Goal: Navigation & Orientation: Find specific page/section

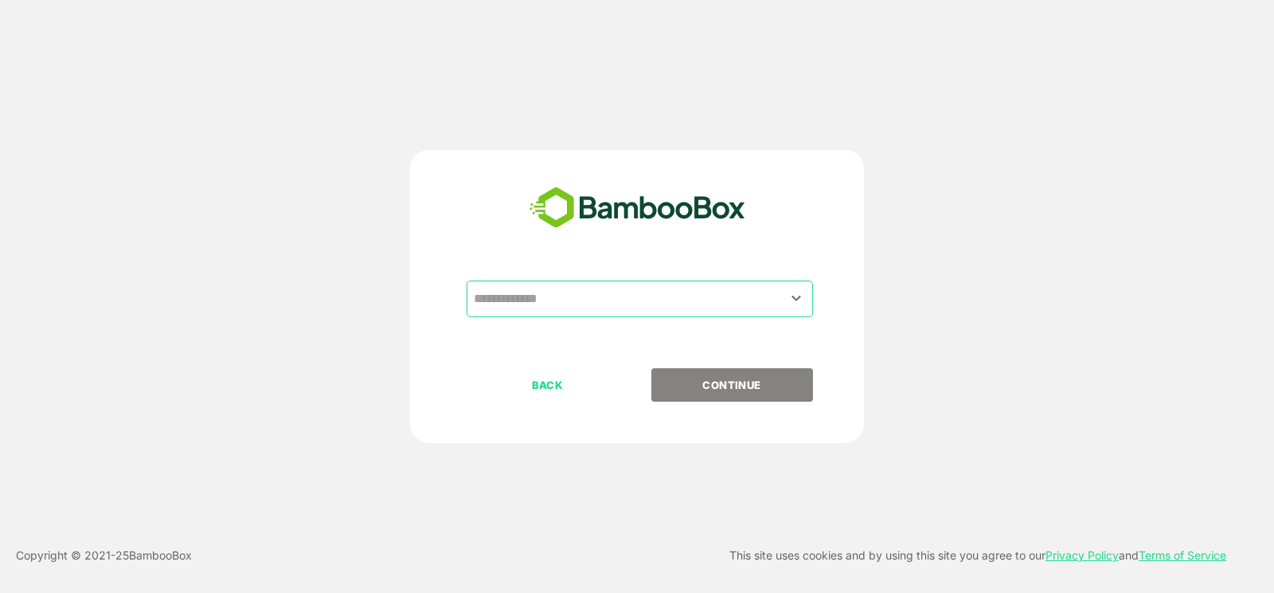
click at [654, 282] on div "​" at bounding box center [640, 298] width 346 height 37
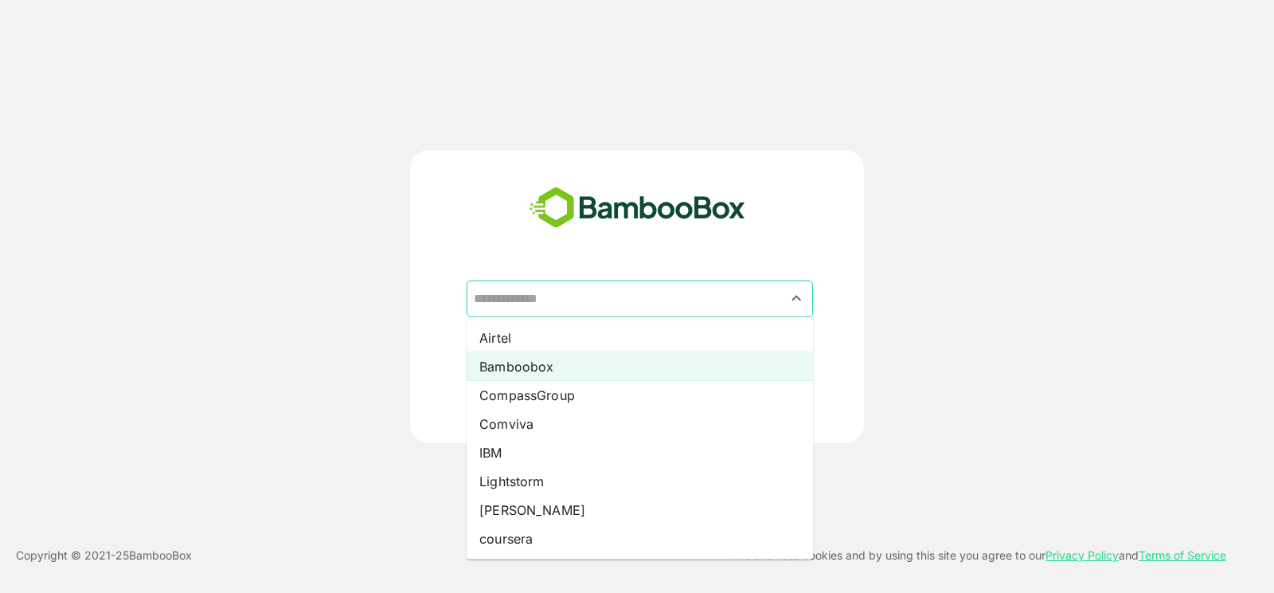
click at [620, 367] on li "Bamboobox" at bounding box center [640, 366] width 346 height 29
type input "*********"
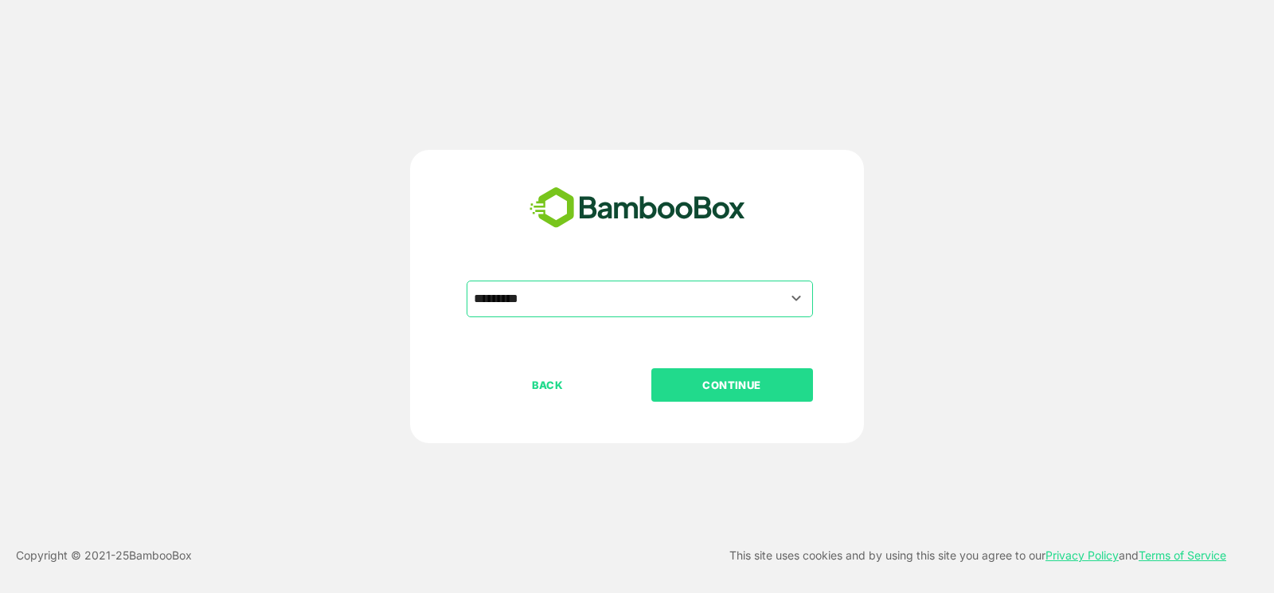
click at [701, 382] on p "CONTINUE" at bounding box center [731, 385] width 159 height 18
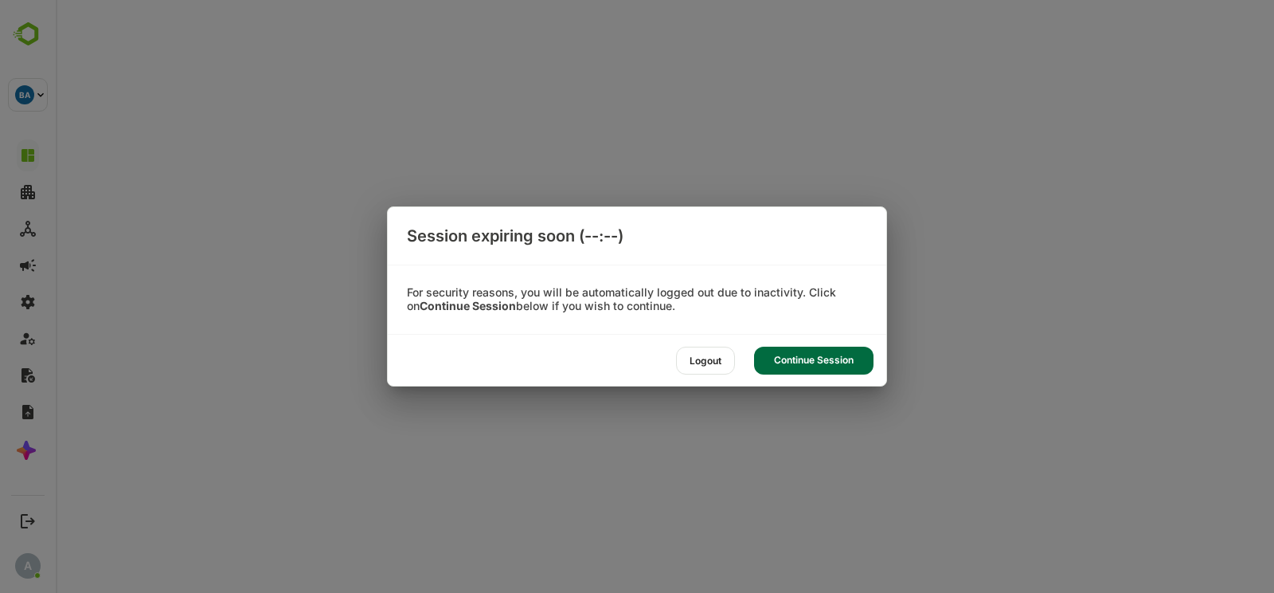
click at [841, 343] on div "Logout Continue Session" at bounding box center [637, 360] width 499 height 51
click at [836, 346] on div "Logout Continue Session" at bounding box center [637, 360] width 499 height 51
click at [831, 357] on div "Continue Session" at bounding box center [813, 360] width 119 height 28
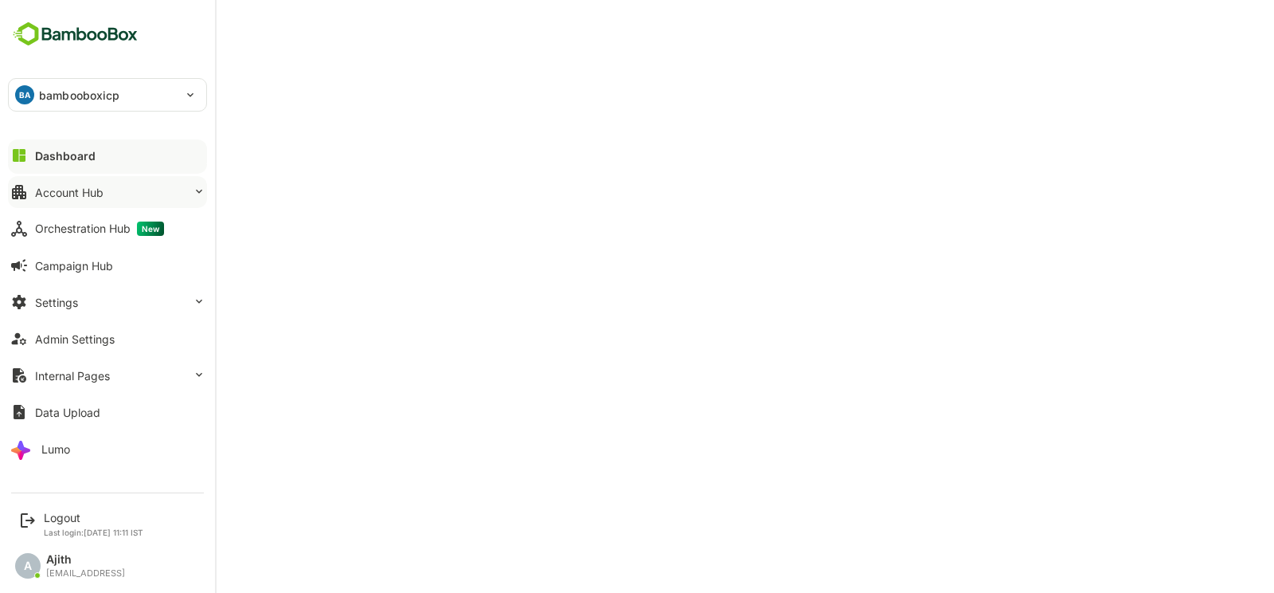
click at [111, 198] on button "Account Hub" at bounding box center [107, 192] width 199 height 32
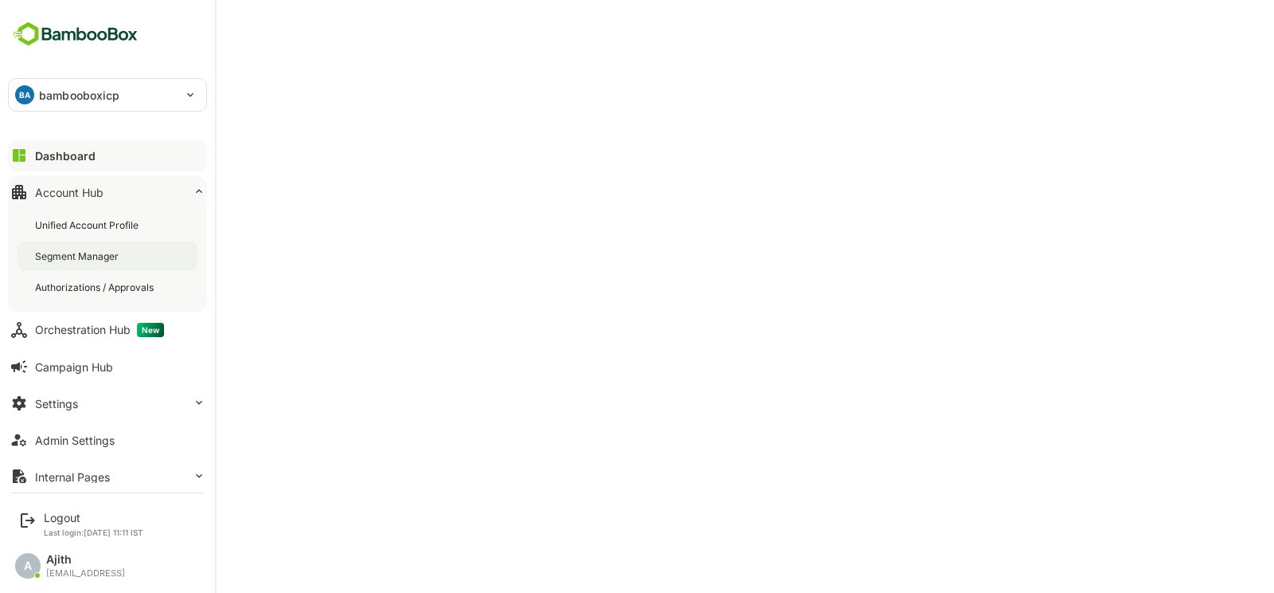
click at [107, 256] on div "Segment Manager" at bounding box center [78, 256] width 87 height 14
click at [83, 152] on div "Dashboard" at bounding box center [63, 156] width 57 height 14
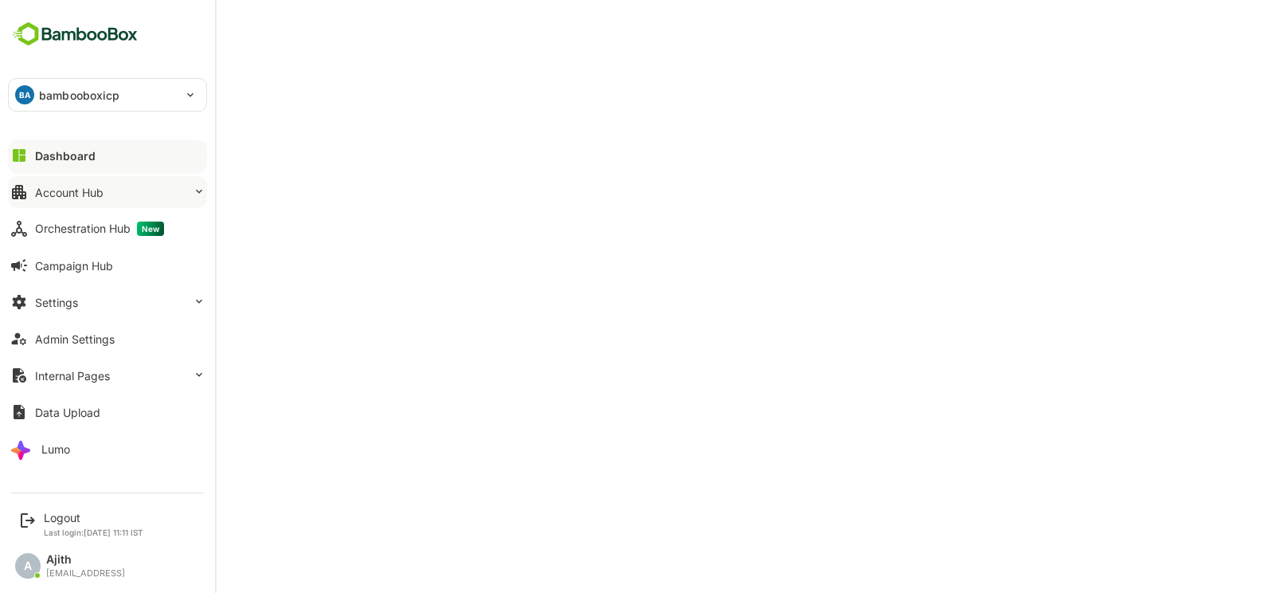
click at [12, 203] on button "Account Hub" at bounding box center [107, 192] width 199 height 32
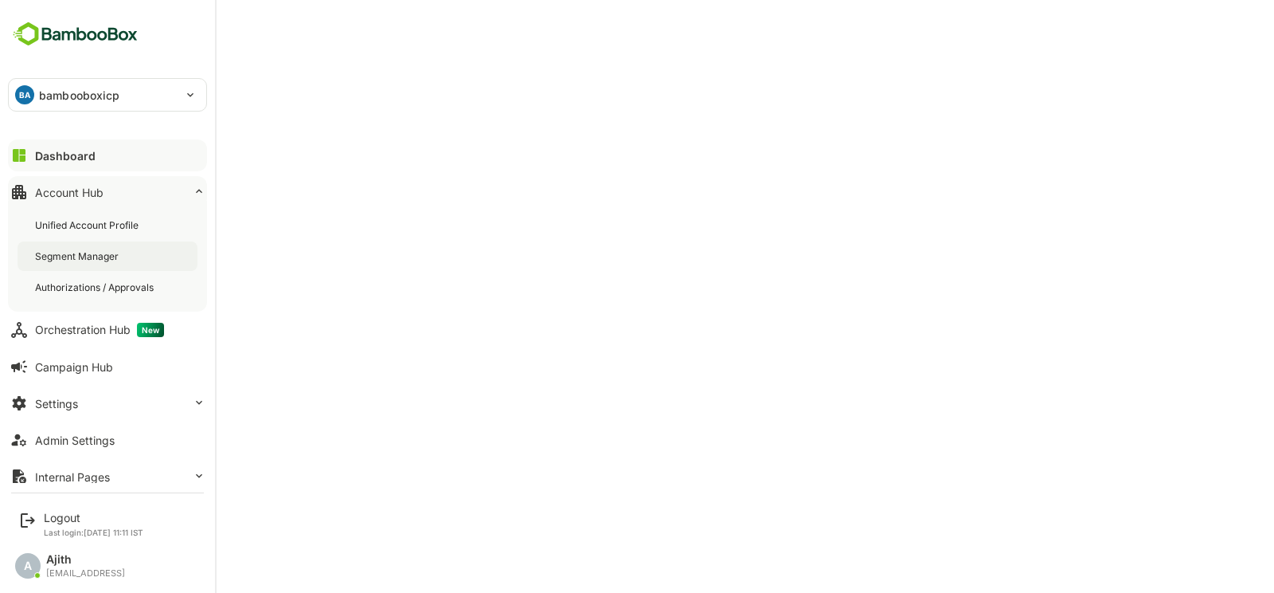
click at [80, 254] on div "Segment Manager" at bounding box center [78, 256] width 87 height 14
click at [60, 164] on button "Dashboard" at bounding box center [107, 155] width 199 height 32
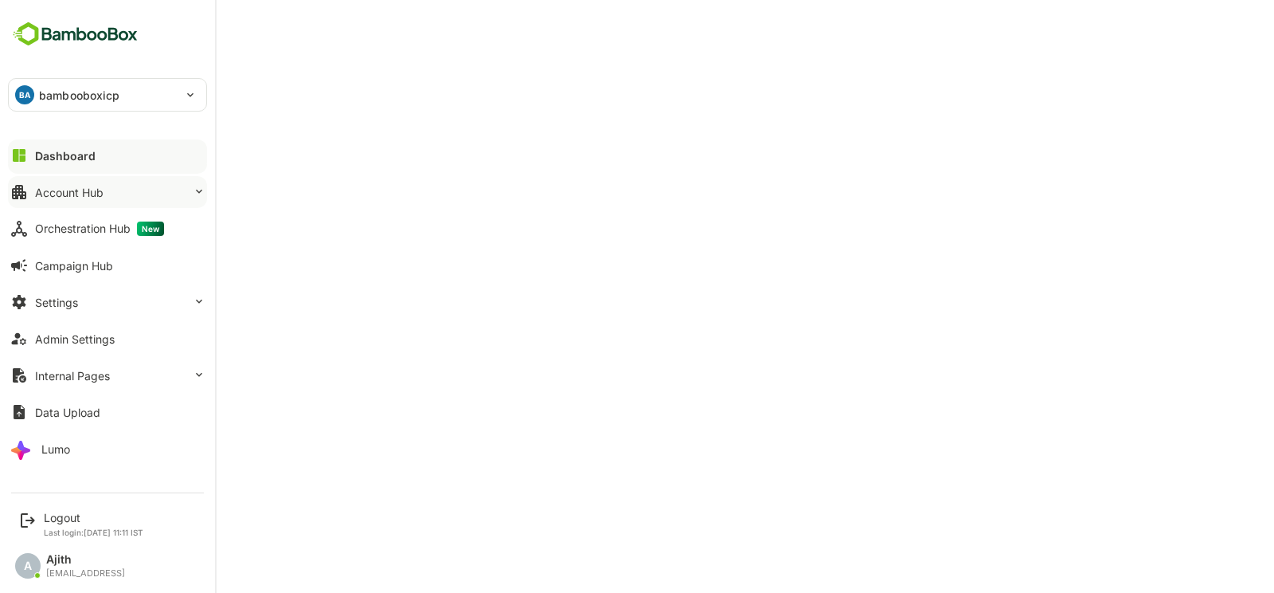
click at [61, 194] on div "Account Hub" at bounding box center [69, 193] width 68 height 14
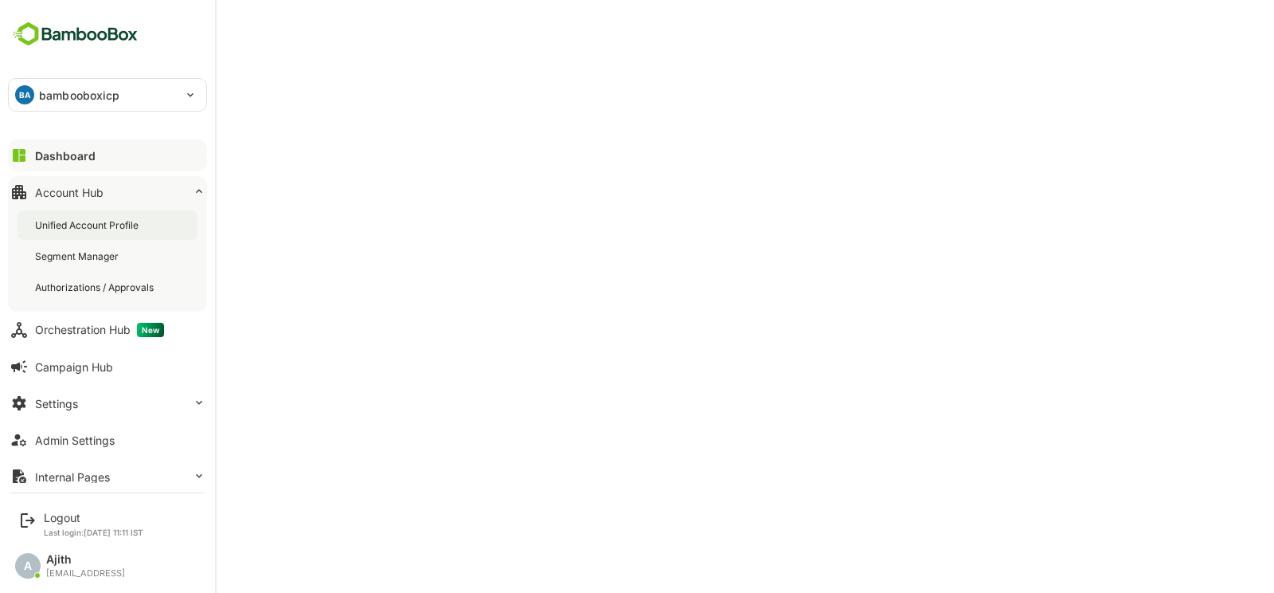
click at [100, 229] on div "Unified Account Profile" at bounding box center [88, 225] width 107 height 14
click at [68, 156] on div "Dashboard" at bounding box center [63, 156] width 57 height 14
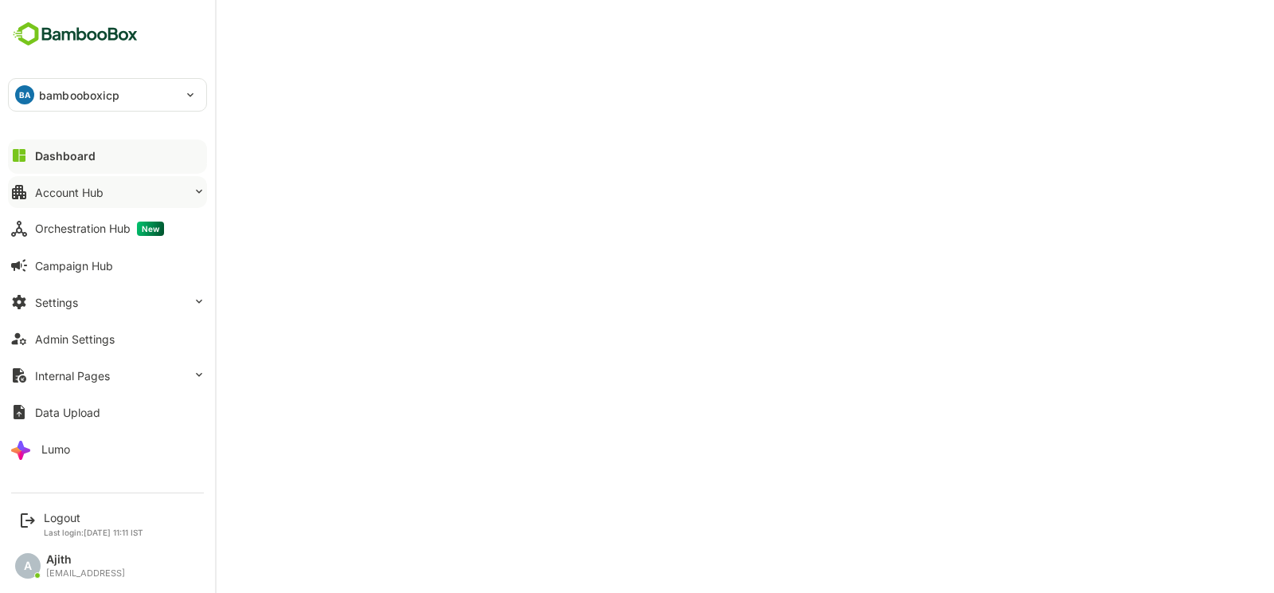
click at [39, 186] on div "Account Hub" at bounding box center [69, 193] width 68 height 14
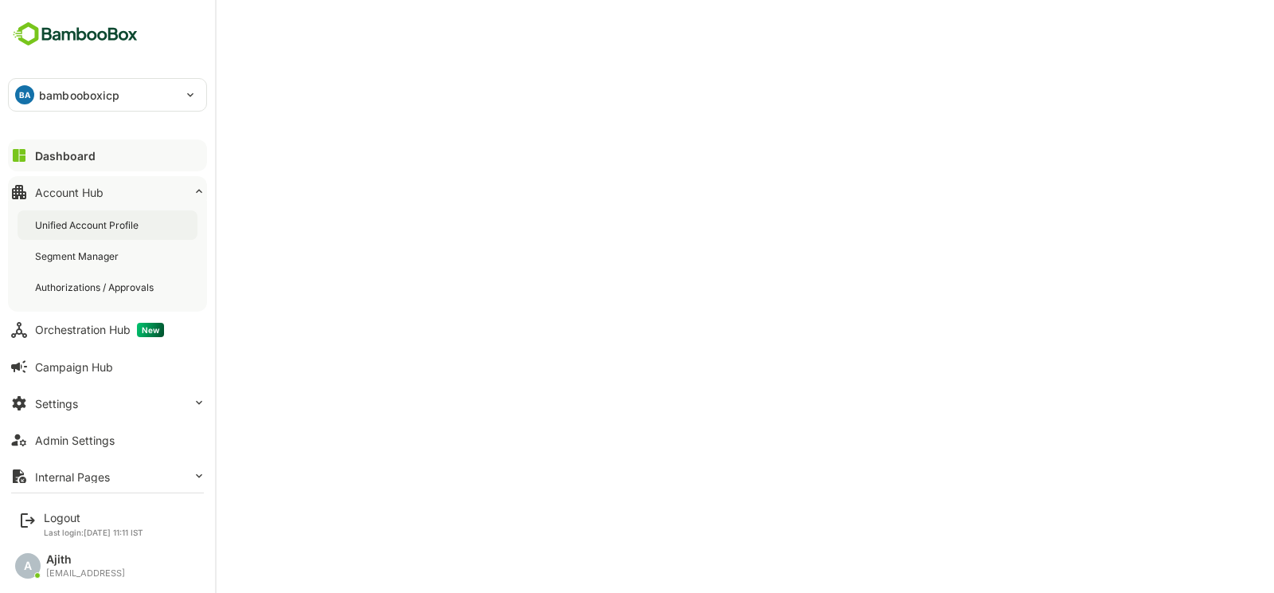
click at [83, 233] on div "Unified Account Profile" at bounding box center [108, 224] width 180 height 29
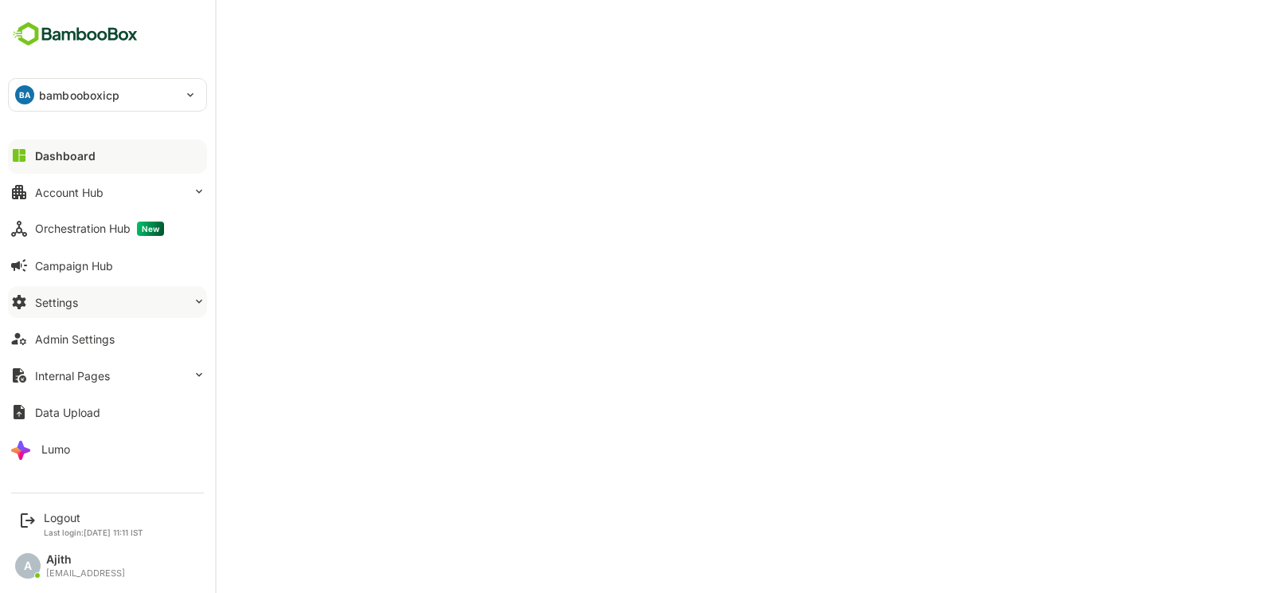
click at [144, 304] on button "Settings" at bounding box center [107, 302] width 199 height 32
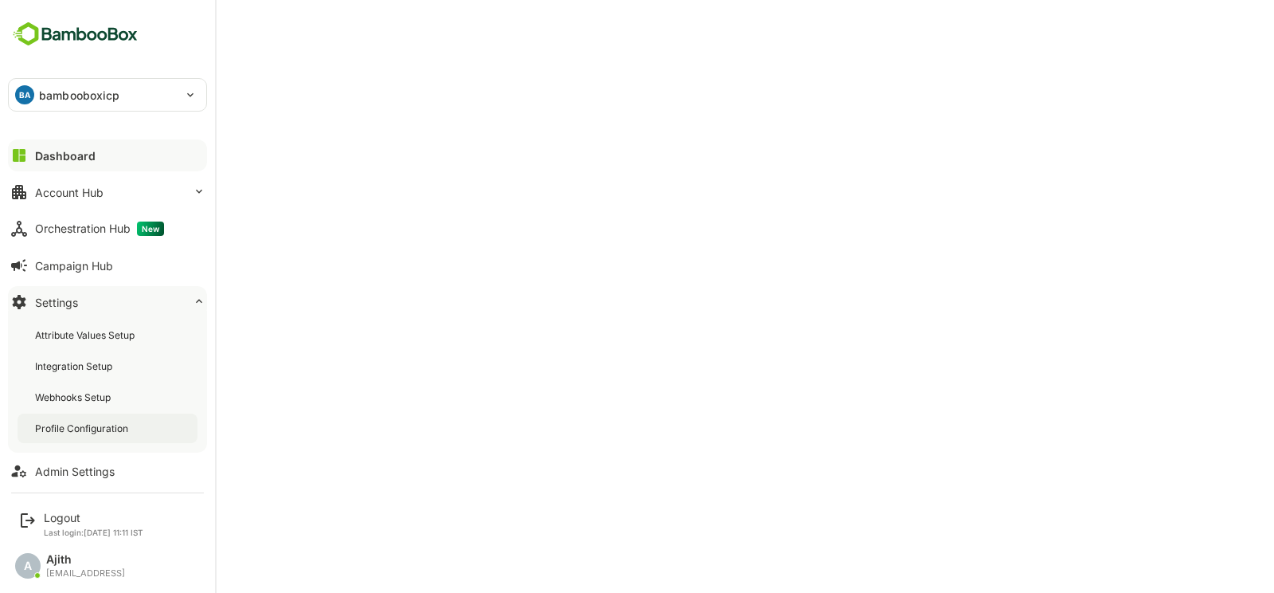
click at [112, 421] on div "Profile Configuration" at bounding box center [83, 428] width 96 height 14
click at [60, 190] on div "Account Hub" at bounding box center [69, 193] width 68 height 14
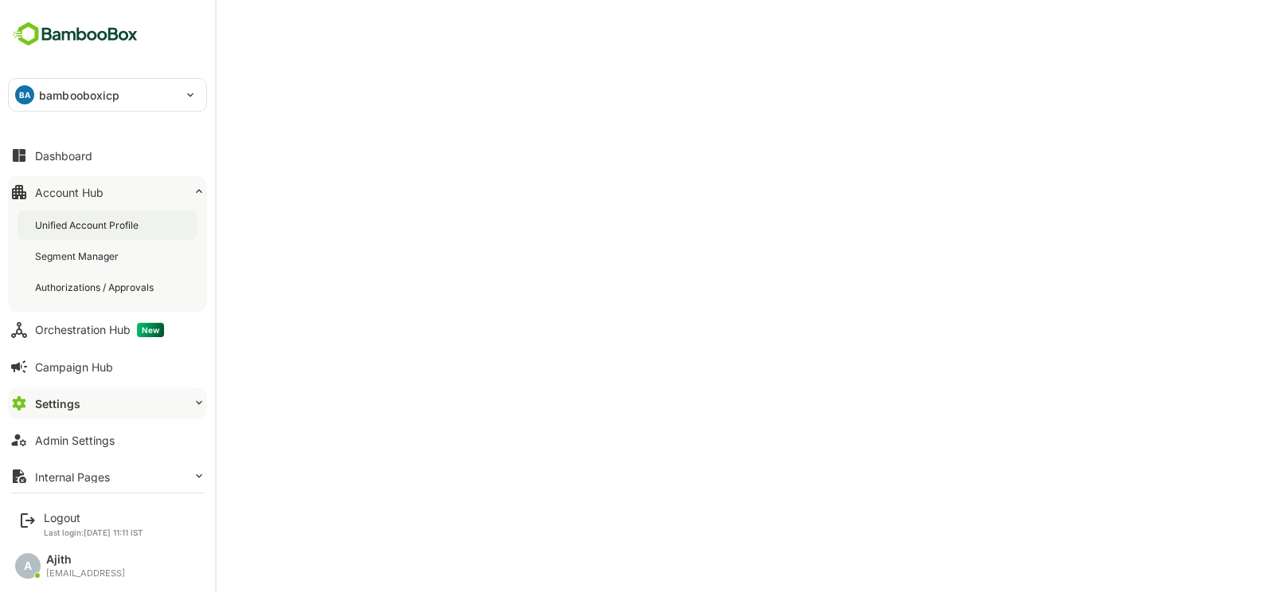
click at [111, 233] on div "Unified Account Profile" at bounding box center [108, 224] width 180 height 29
click at [37, 155] on div "Dashboard" at bounding box center [63, 156] width 57 height 14
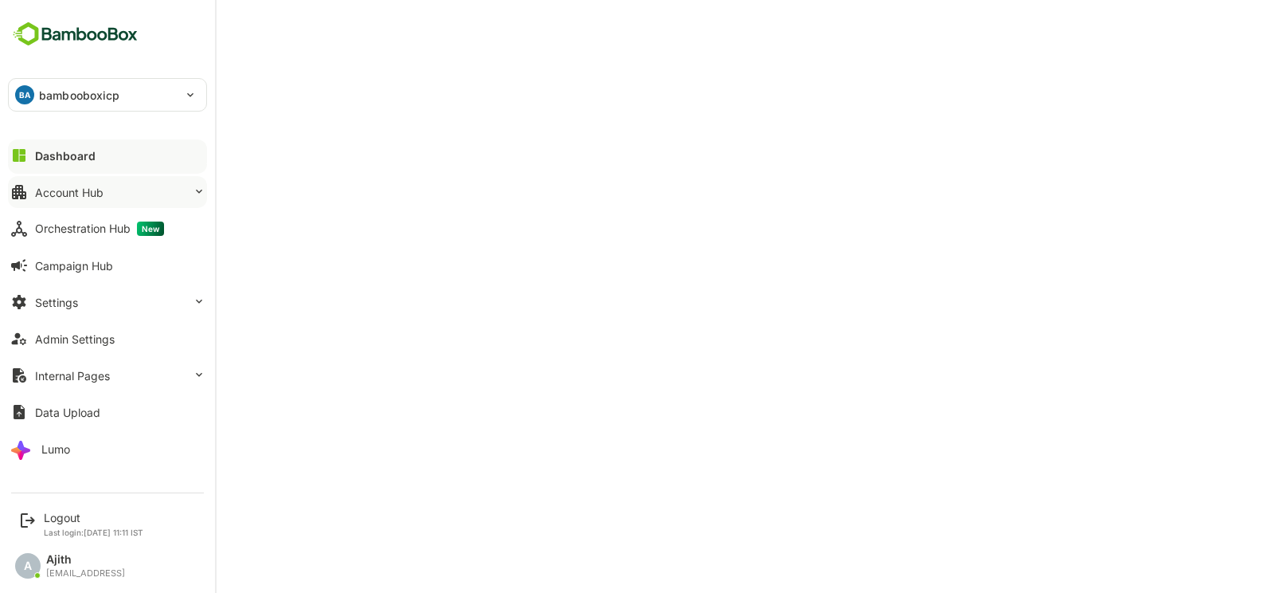
click at [119, 190] on button "Account Hub" at bounding box center [107, 192] width 199 height 32
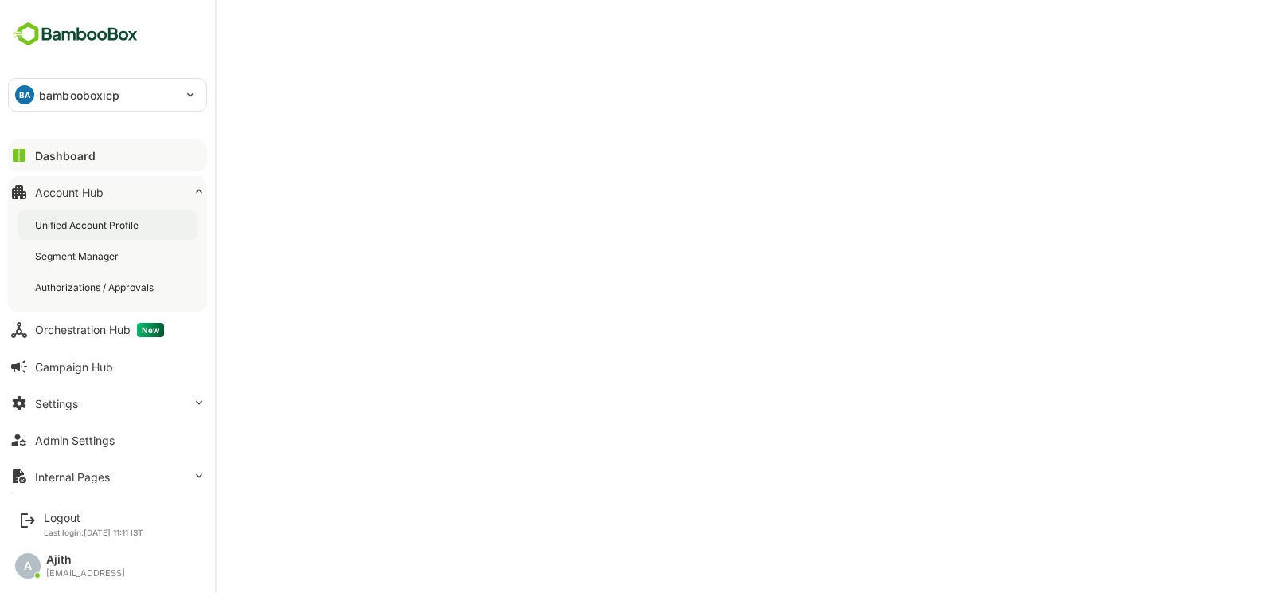
click at [118, 223] on div "Unified Account Profile" at bounding box center [88, 225] width 107 height 14
